Goal: Task Accomplishment & Management: Complete application form

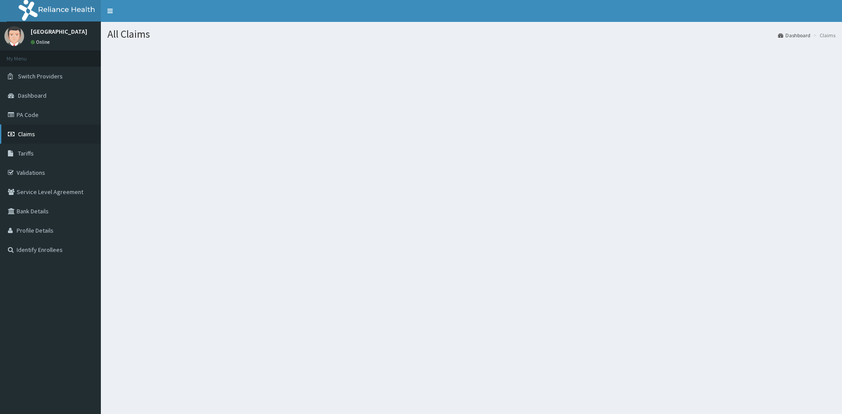
click at [29, 134] on span "Claims" at bounding box center [26, 134] width 17 height 8
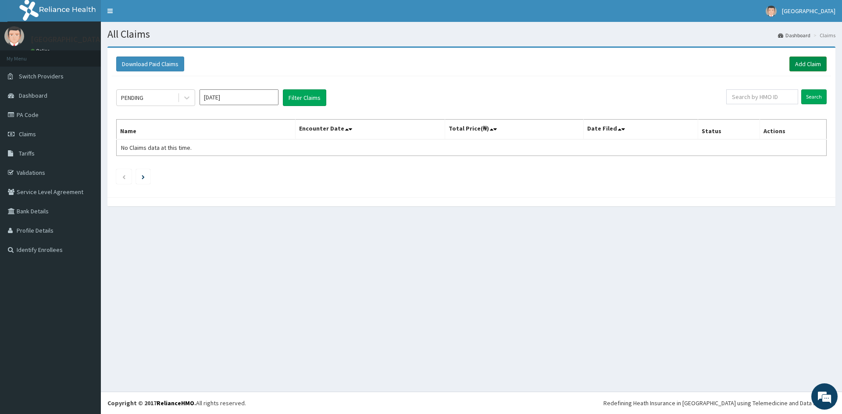
click at [806, 64] on link "Add Claim" at bounding box center [807, 64] width 37 height 15
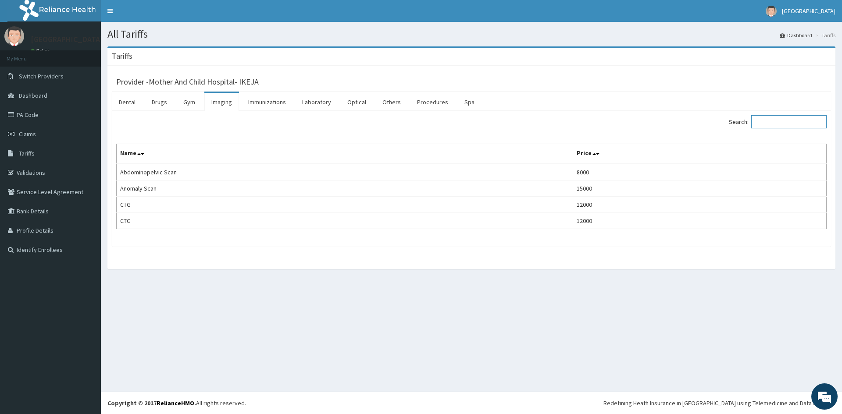
click at [770, 126] on input "Search:" at bounding box center [788, 121] width 75 height 13
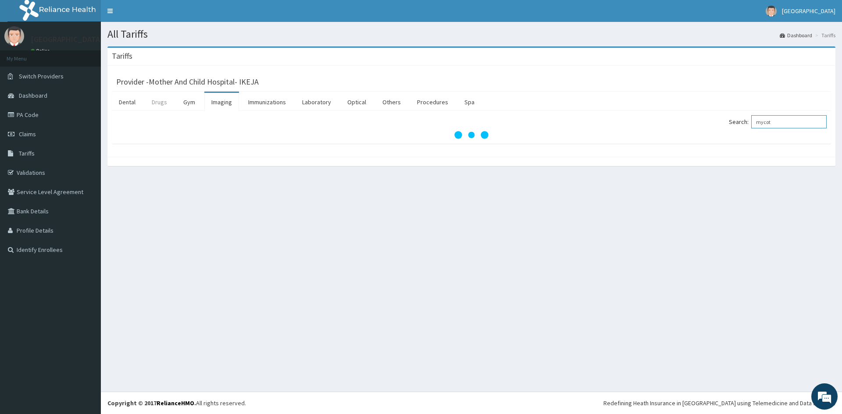
type input "mycot"
click at [162, 104] on link "Drugs" at bounding box center [159, 102] width 29 height 18
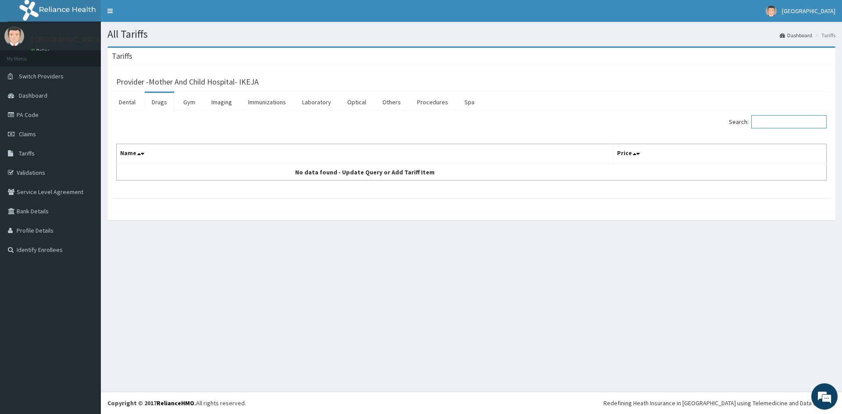
click at [795, 125] on input "Search:" at bounding box center [788, 121] width 75 height 13
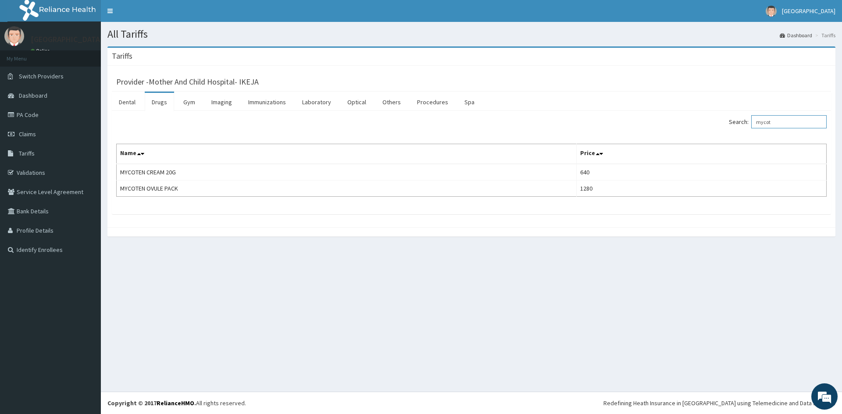
type input "mycot"
click at [32, 136] on span "Claims" at bounding box center [27, 134] width 17 height 8
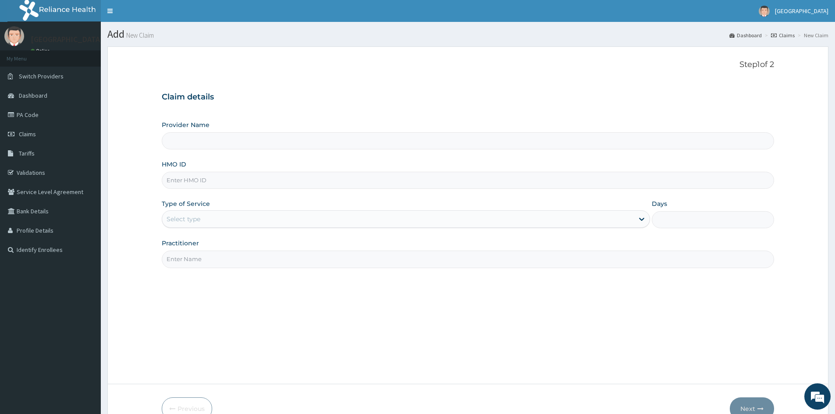
type input "Mother And Child Hospital- IKEJA"
drag, startPoint x: 202, startPoint y: 182, endPoint x: 187, endPoint y: 187, distance: 15.3
click at [202, 182] on input "HMO ID" at bounding box center [468, 180] width 613 height 17
paste input "TGV/10006/A"
type input "TGV/10006/A"
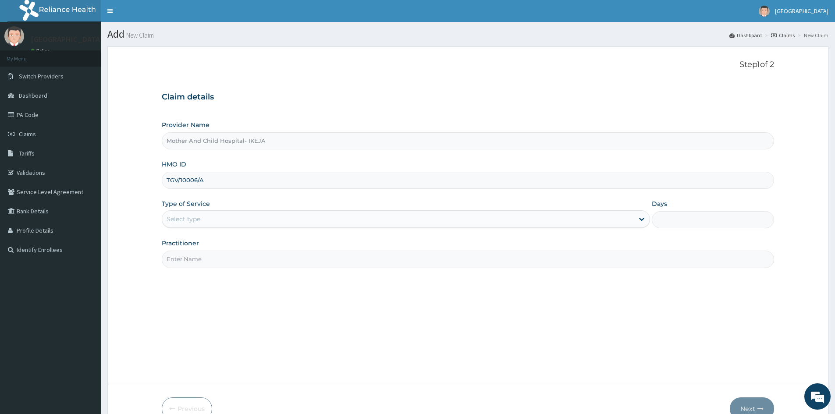
click at [229, 217] on div "Select type" at bounding box center [398, 219] width 472 height 14
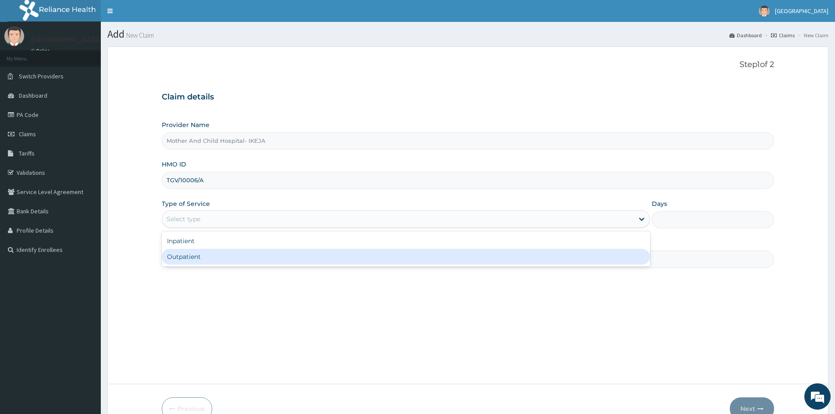
drag, startPoint x: 198, startPoint y: 260, endPoint x: 195, endPoint y: 269, distance: 9.3
click at [199, 260] on div "Outpatient" at bounding box center [406, 257] width 489 height 16
type input "1"
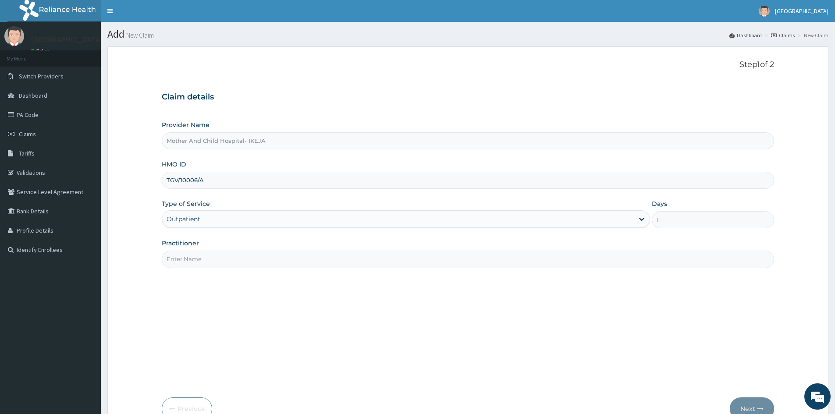
click at [195, 261] on input "Practitioner" at bounding box center [468, 259] width 613 height 17
type input "DR FALANA"
click at [746, 407] on button "Next" at bounding box center [752, 409] width 44 height 23
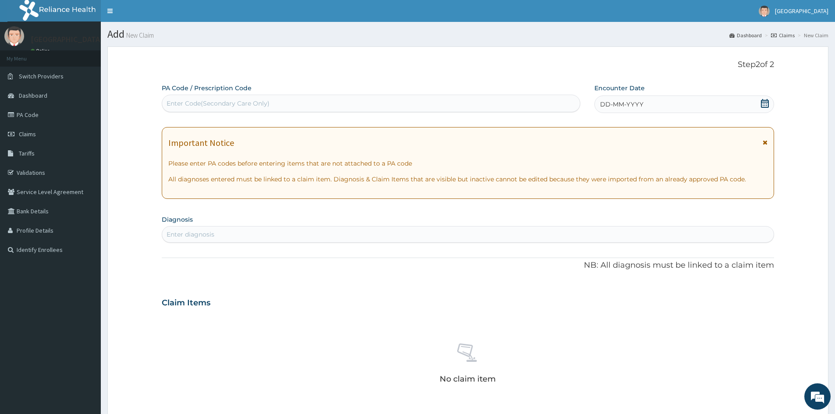
click at [764, 141] on icon at bounding box center [765, 142] width 5 height 6
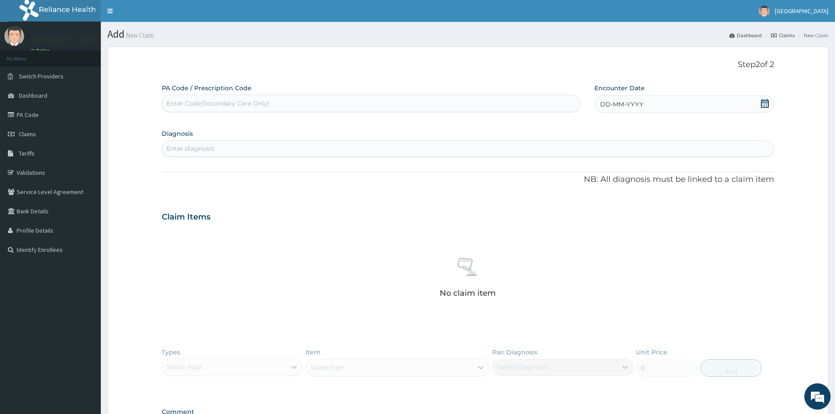
click at [764, 106] on icon at bounding box center [765, 103] width 9 height 9
click at [604, 189] on div "11" at bounding box center [600, 188] width 13 height 13
click at [225, 145] on div "Enter diagnosis" at bounding box center [468, 149] width 612 height 14
type input "A"
type input "CANDIDIA"
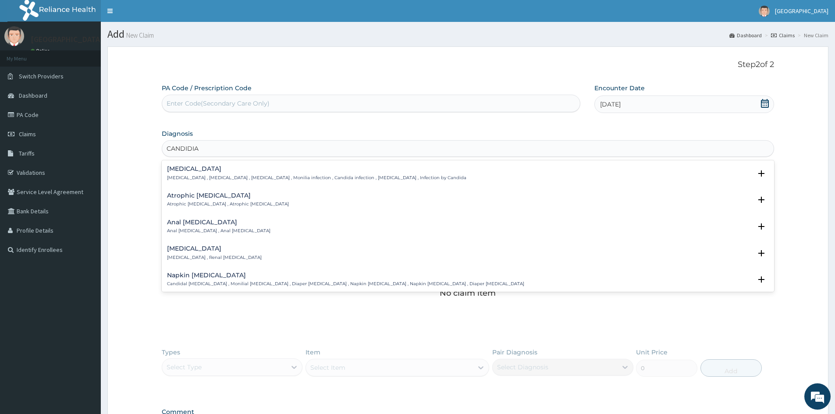
click at [180, 172] on h4 "Candidiasis" at bounding box center [317, 169] width 300 height 7
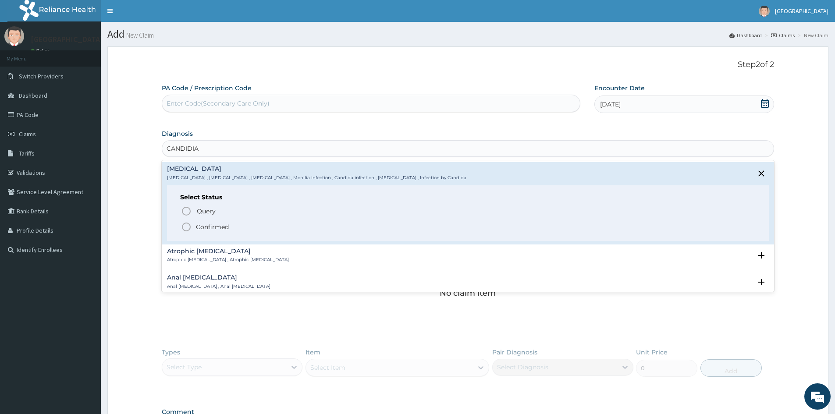
click at [185, 225] on icon "status option filled" at bounding box center [186, 227] width 11 height 11
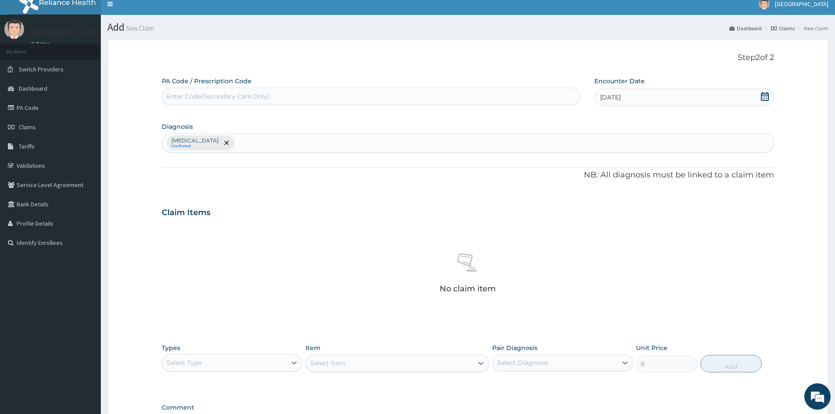
scroll to position [123, 0]
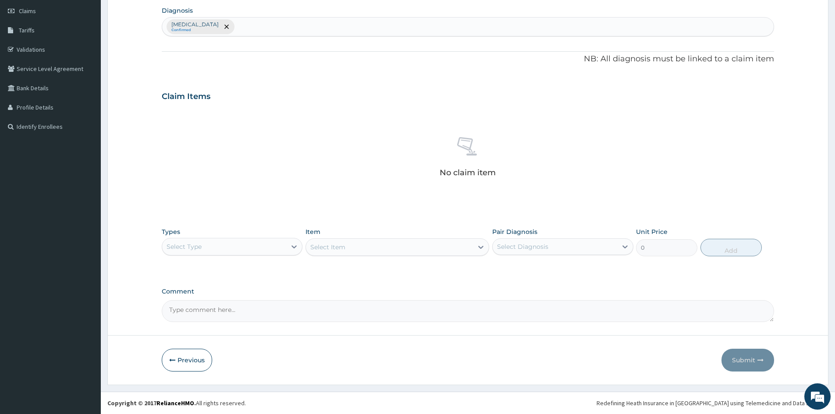
click at [250, 250] on div "Select Type" at bounding box center [224, 247] width 124 height 14
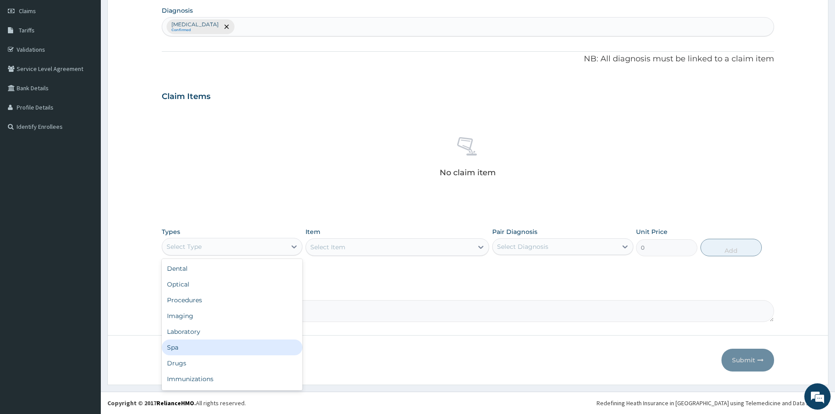
scroll to position [30, 0]
click at [199, 339] on div "Drugs" at bounding box center [232, 334] width 141 height 16
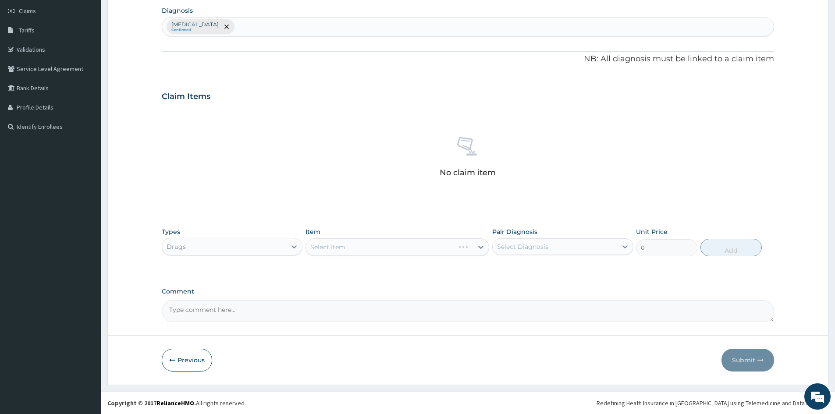
click at [446, 248] on div "Select Item" at bounding box center [398, 248] width 184 height 18
click at [446, 248] on div "Select Item" at bounding box center [389, 247] width 167 height 14
type input "MYCOT"
click at [362, 265] on div "MYCOTEN OVULE PACK" at bounding box center [398, 269] width 184 height 16
type input "1280"
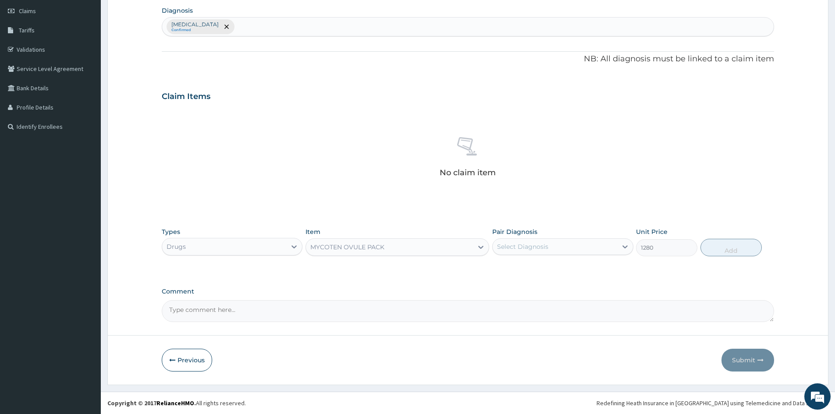
click at [562, 246] on div "Select Diagnosis" at bounding box center [555, 247] width 124 height 14
click at [556, 268] on div "Candidiasis" at bounding box center [562, 269] width 141 height 18
checkbox input "true"
click at [731, 247] on button "Add" at bounding box center [731, 248] width 61 height 18
type input "0"
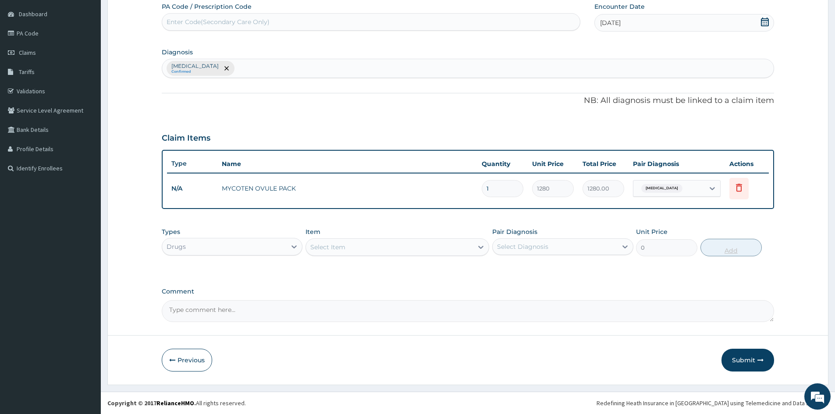
scroll to position [82, 0]
click at [268, 246] on div "Drugs" at bounding box center [224, 247] width 124 height 14
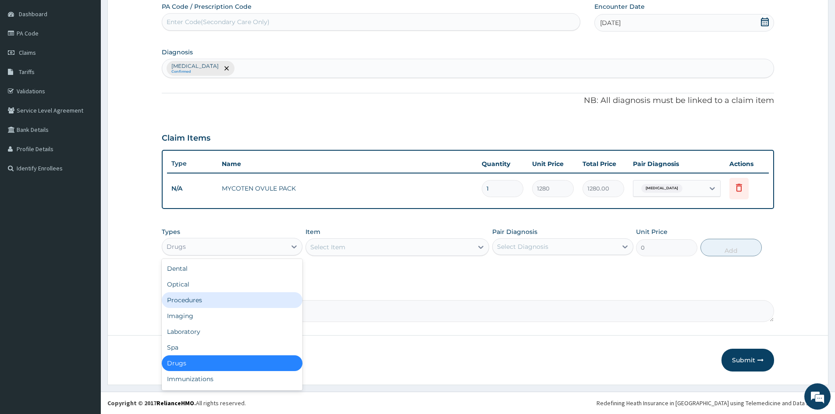
click at [193, 299] on div "Procedures" at bounding box center [232, 300] width 141 height 16
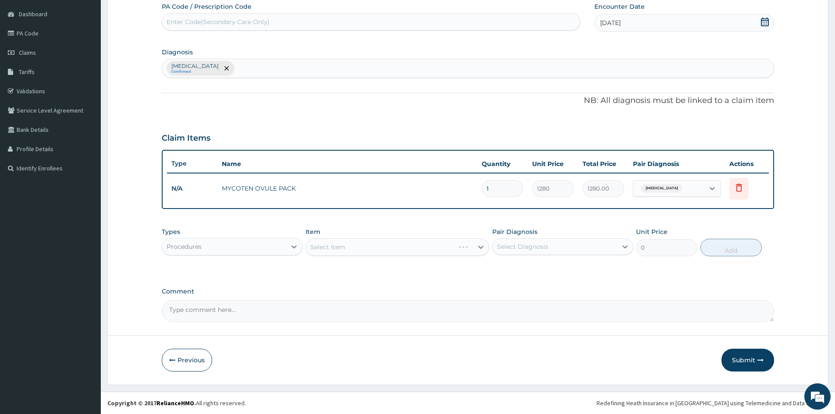
click at [468, 246] on div "Select Item" at bounding box center [398, 248] width 184 height 18
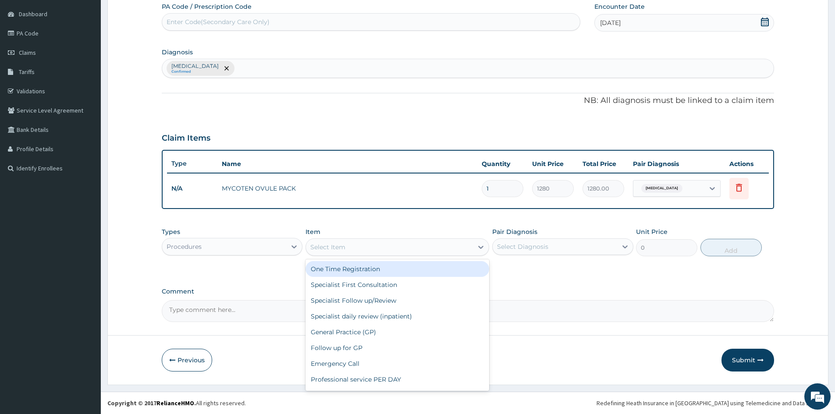
click at [393, 248] on div "Select Item" at bounding box center [389, 247] width 167 height 14
type input "GP"
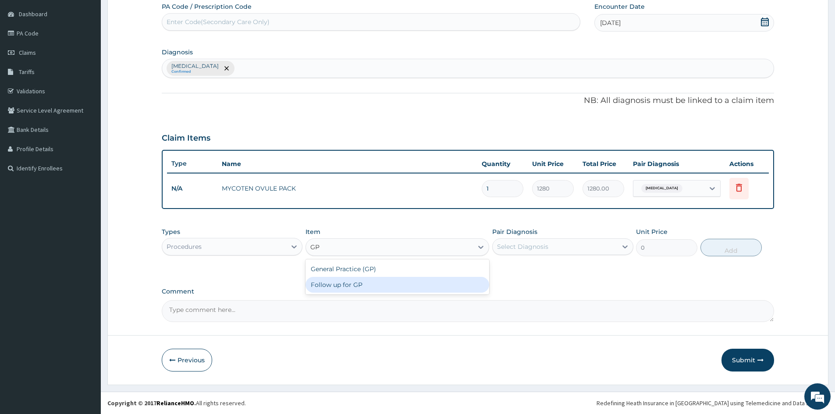
click at [344, 286] on div "Follow up for GP" at bounding box center [398, 285] width 184 height 16
type input "2000"
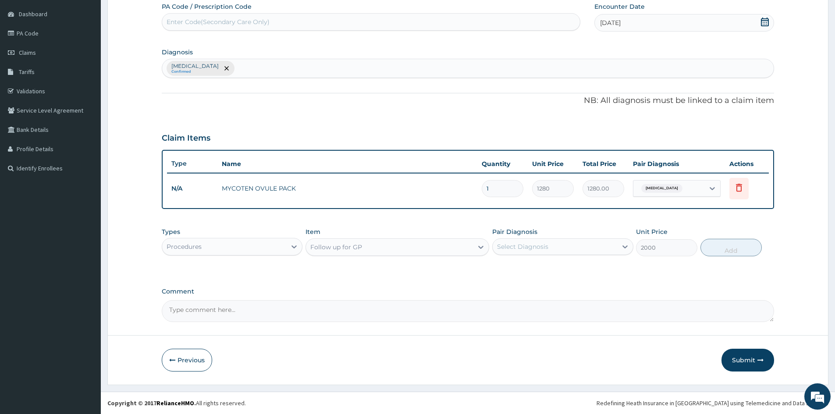
click at [616, 247] on div "Select Diagnosis" at bounding box center [555, 247] width 124 height 14
click at [586, 271] on div "Candidiasis" at bounding box center [562, 269] width 141 height 18
checkbox input "true"
click at [728, 253] on button "Add" at bounding box center [731, 248] width 61 height 18
type input "0"
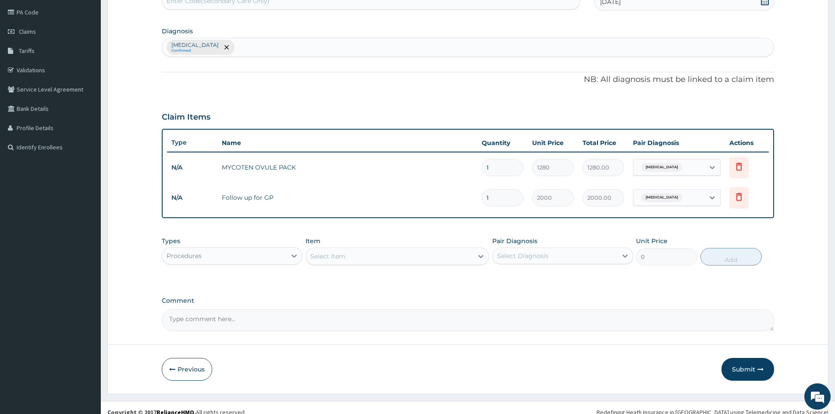
scroll to position [112, 0]
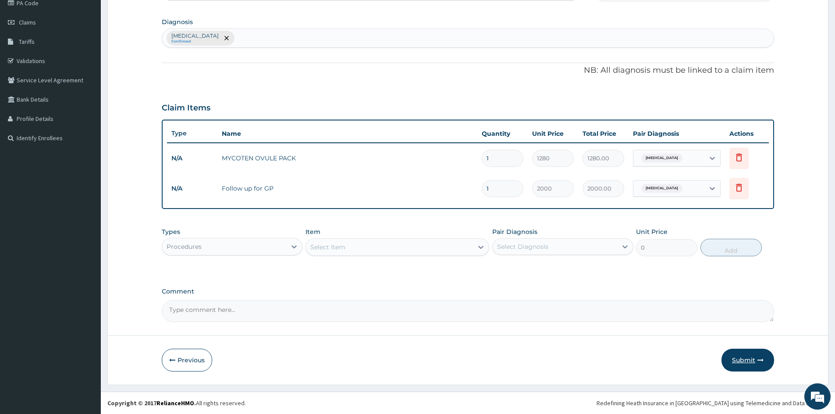
click at [753, 359] on button "Submit" at bounding box center [748, 360] width 53 height 23
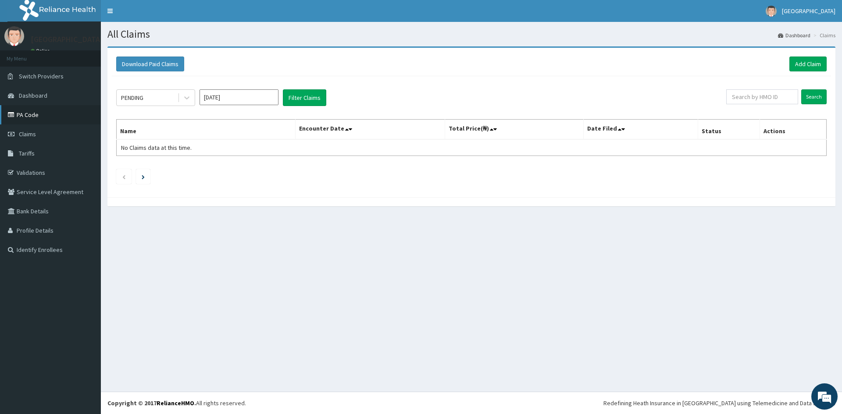
click at [29, 118] on link "PA Code" at bounding box center [50, 114] width 101 height 19
click at [807, 67] on link "Add Claim" at bounding box center [807, 64] width 37 height 15
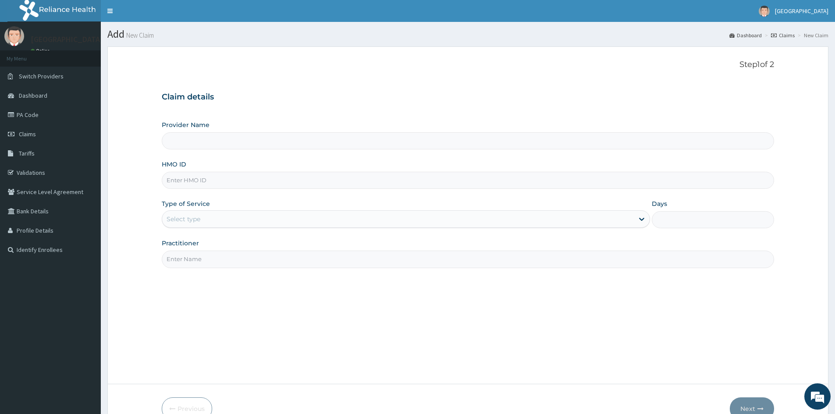
type input "Mother And Child Hospital- IKEJA"
drag, startPoint x: 313, startPoint y: 184, endPoint x: 301, endPoint y: 176, distance: 14.2
click at [310, 181] on input "HMO ID" at bounding box center [468, 180] width 613 height 17
paste input "FCL/10398/A"
type input "FCL/10398/A"
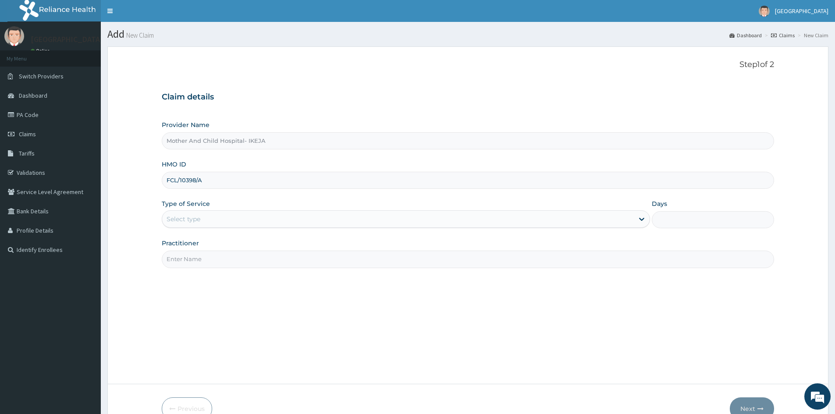
click at [234, 226] on div "Select type" at bounding box center [398, 219] width 472 height 14
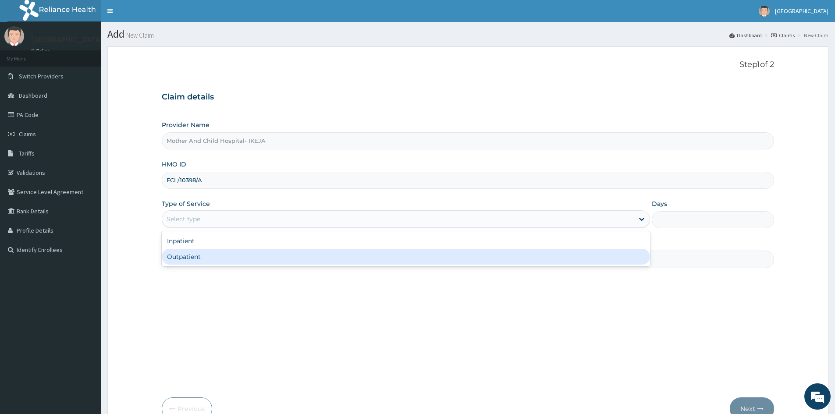
click at [219, 257] on div "Outpatient" at bounding box center [406, 257] width 489 height 16
type input "1"
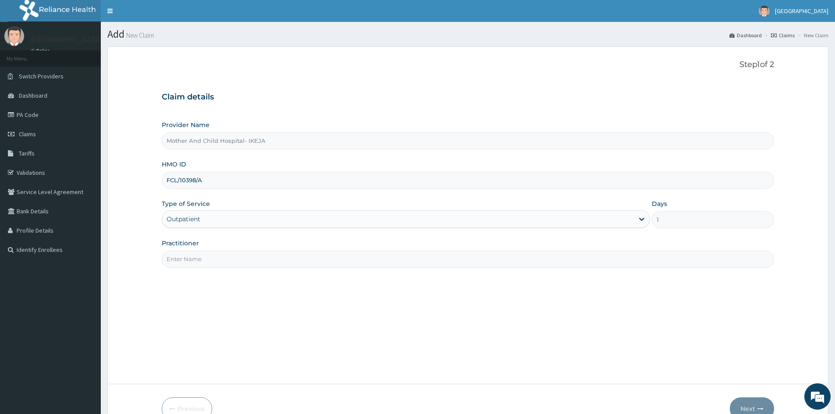
click at [219, 254] on input "Practitioner" at bounding box center [468, 259] width 613 height 17
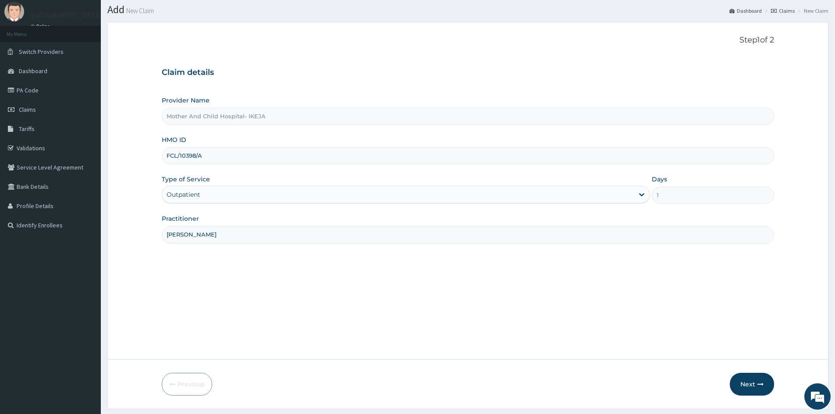
scroll to position [49, 0]
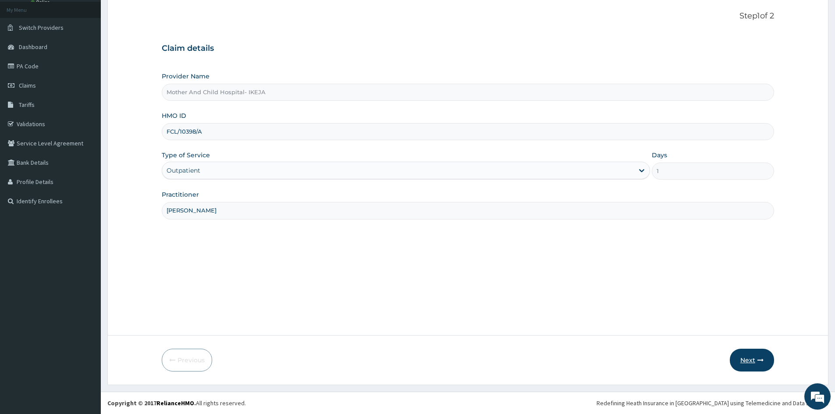
type input "DR OLOYEDE"
click at [748, 362] on button "Next" at bounding box center [752, 360] width 44 height 23
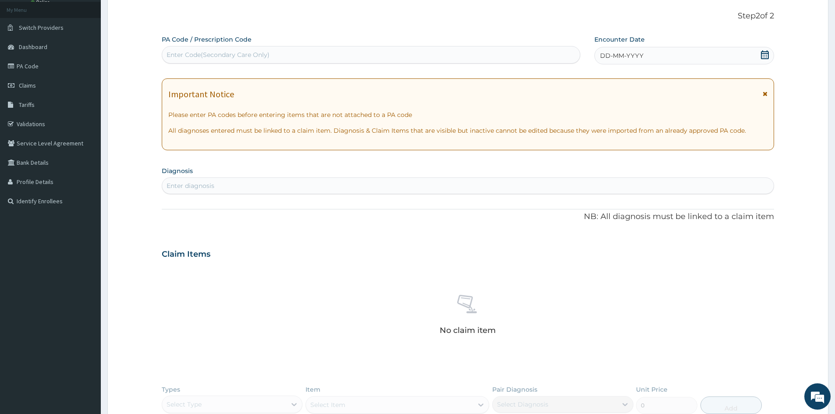
click at [260, 56] on div "Enter Code(Secondary Care Only)" at bounding box center [218, 54] width 103 height 9
paste input "PA/EBA436"
type input "PA/EBA436"
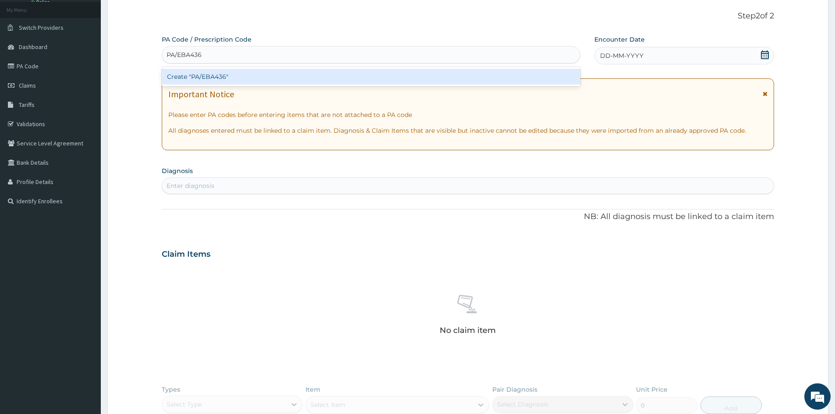
click at [287, 82] on div "Create "PA/EBA436"" at bounding box center [371, 77] width 419 height 16
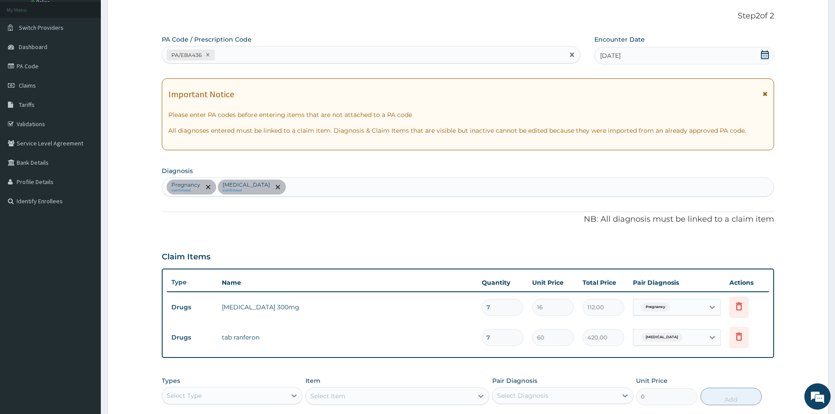
click at [401, 54] on div "PA/EBA436" at bounding box center [363, 55] width 402 height 14
paste input "PA/95D748"
type input "PA/95D748"
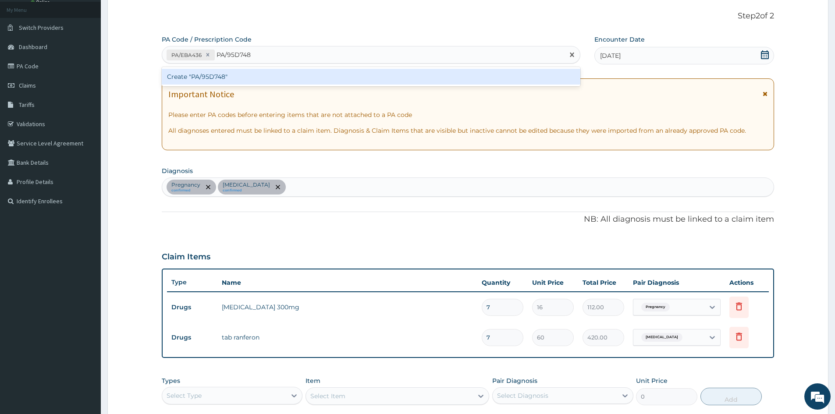
click at [406, 75] on div "Create "PA/95D748"" at bounding box center [371, 77] width 419 height 16
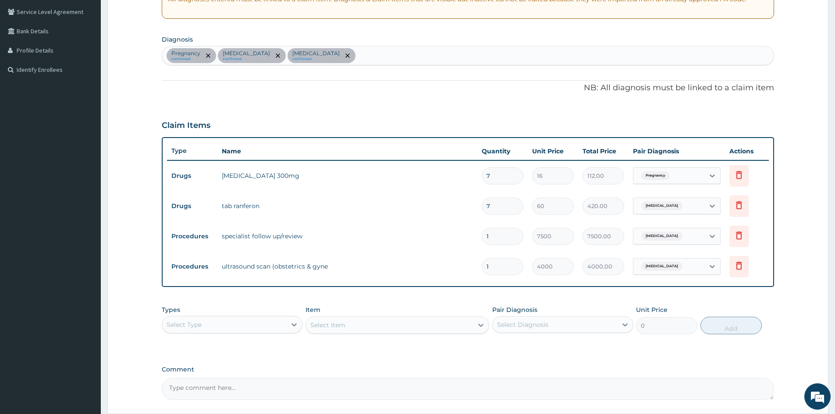
scroll to position [258, 0]
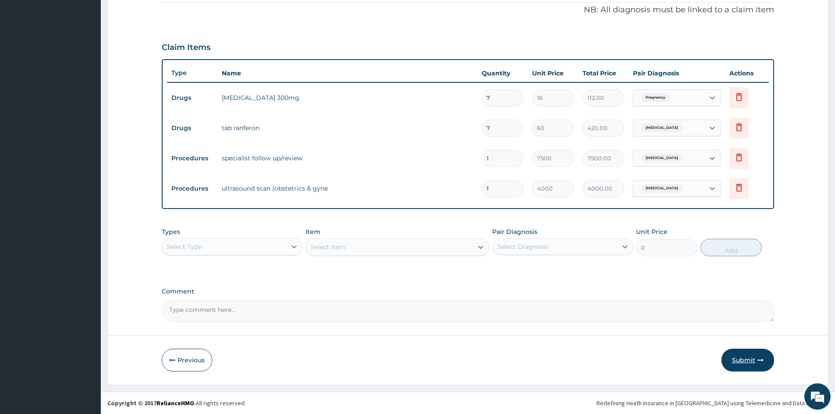
click at [741, 360] on button "Submit" at bounding box center [748, 360] width 53 height 23
